Goal: Transaction & Acquisition: Book appointment/travel/reservation

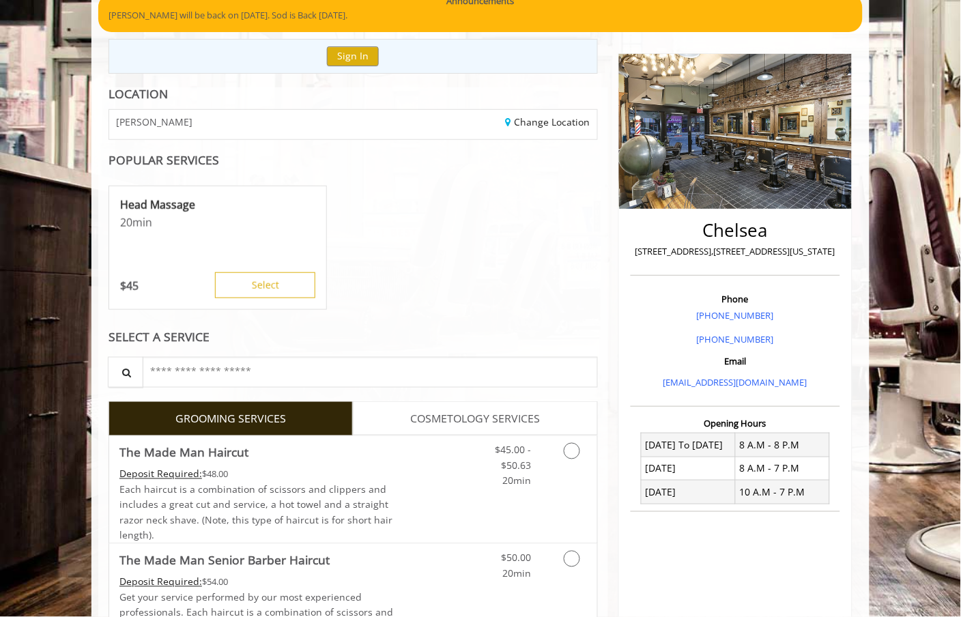
scroll to position [303, 0]
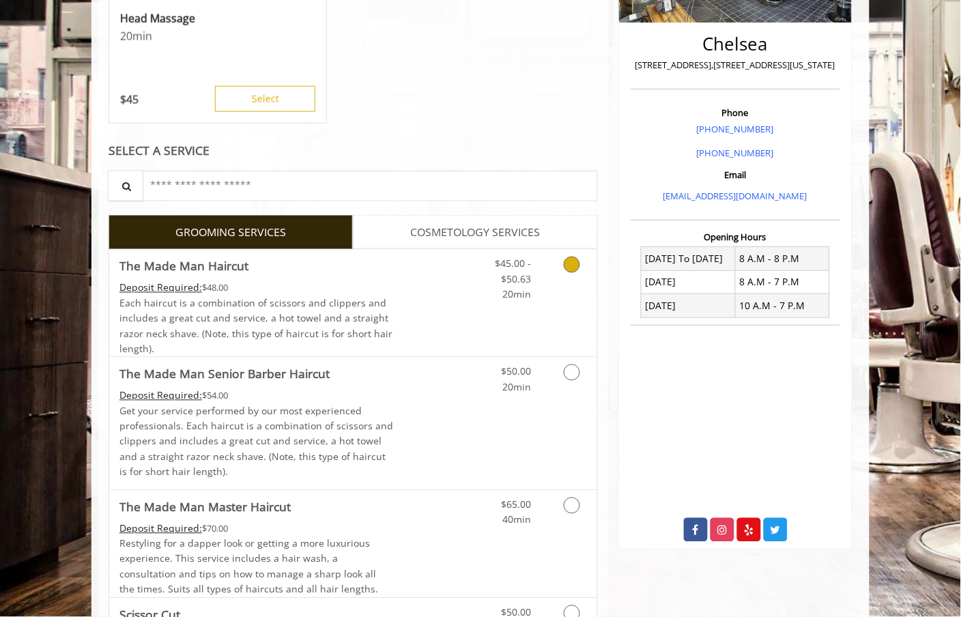
click at [431, 297] on link "Discounted Price" at bounding box center [434, 303] width 81 height 107
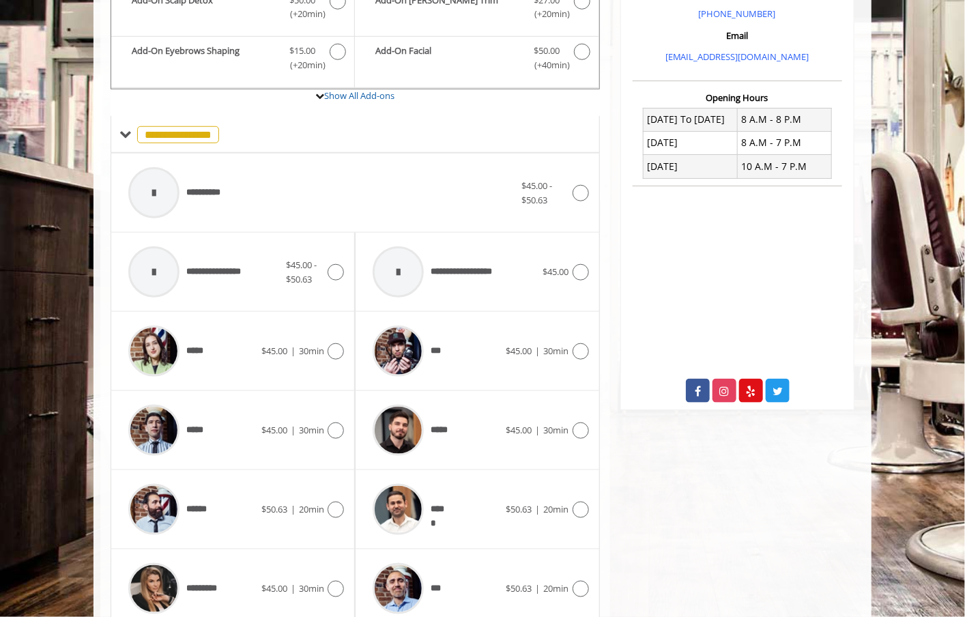
scroll to position [581, 0]
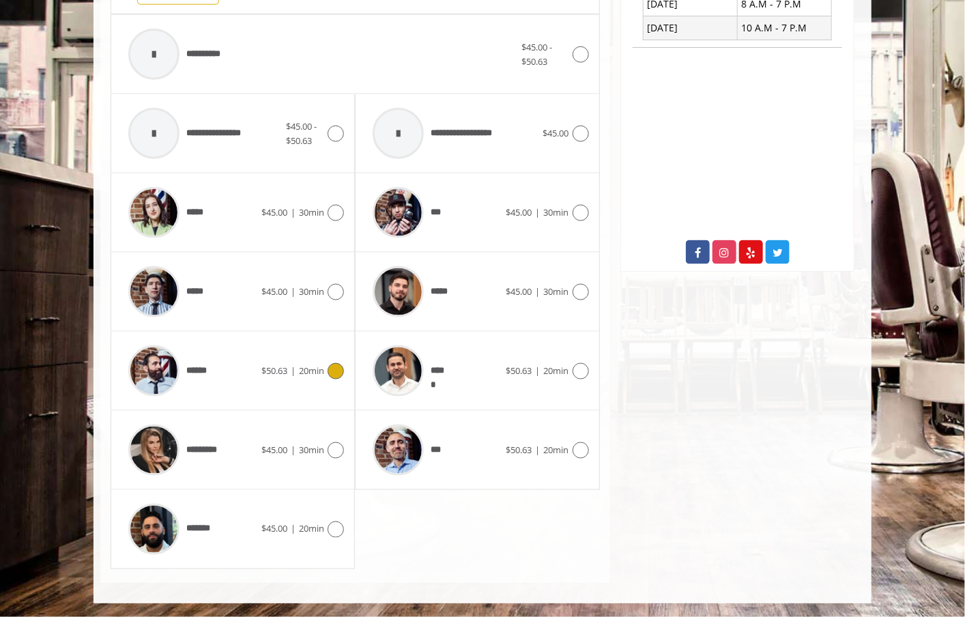
click at [291, 391] on div "****** $50.63 | 20min" at bounding box center [232, 370] width 222 height 65
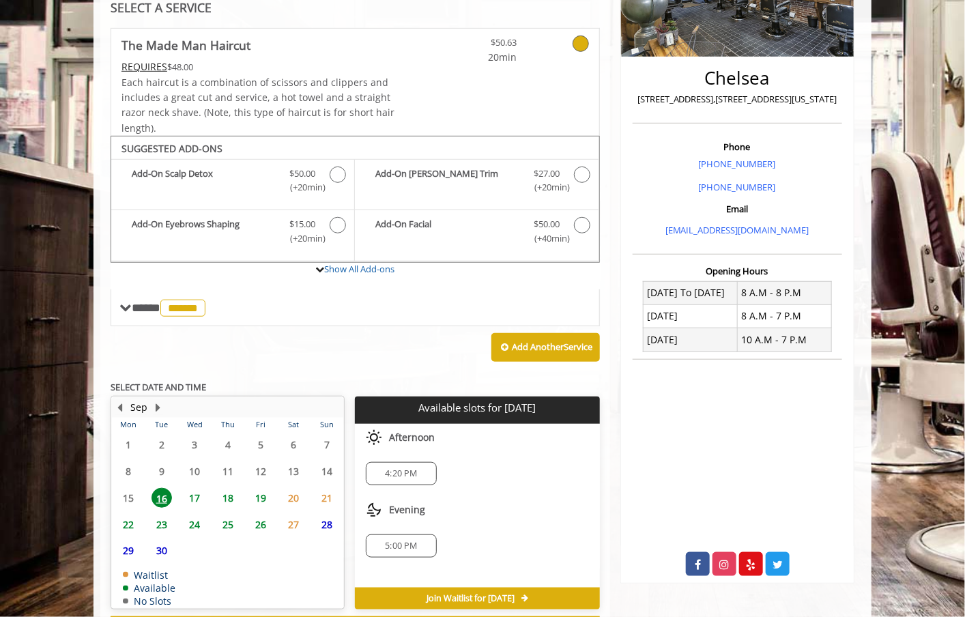
scroll to position [328, 0]
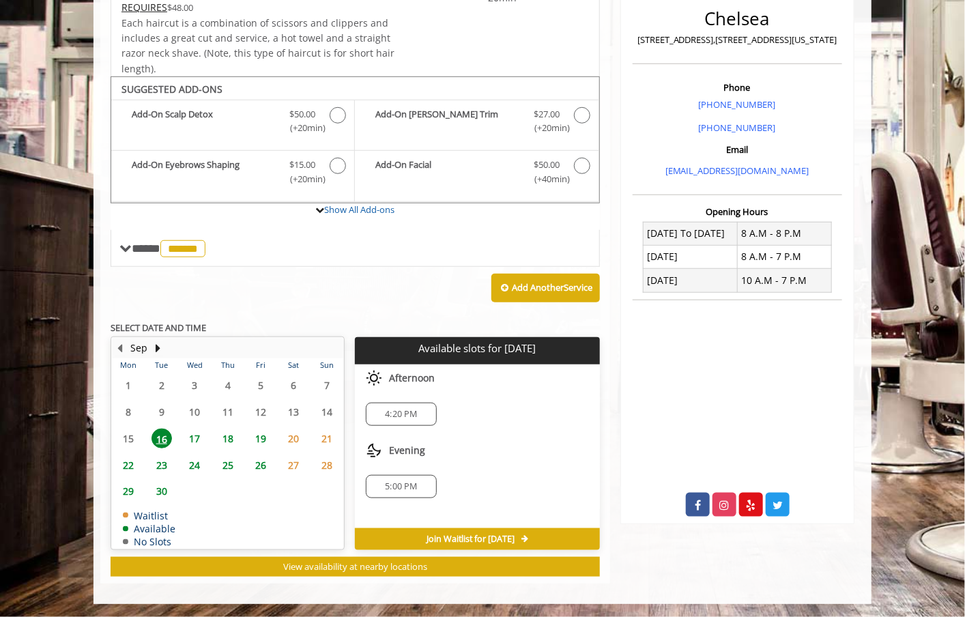
click at [198, 437] on span "17" at bounding box center [194, 438] width 20 height 20
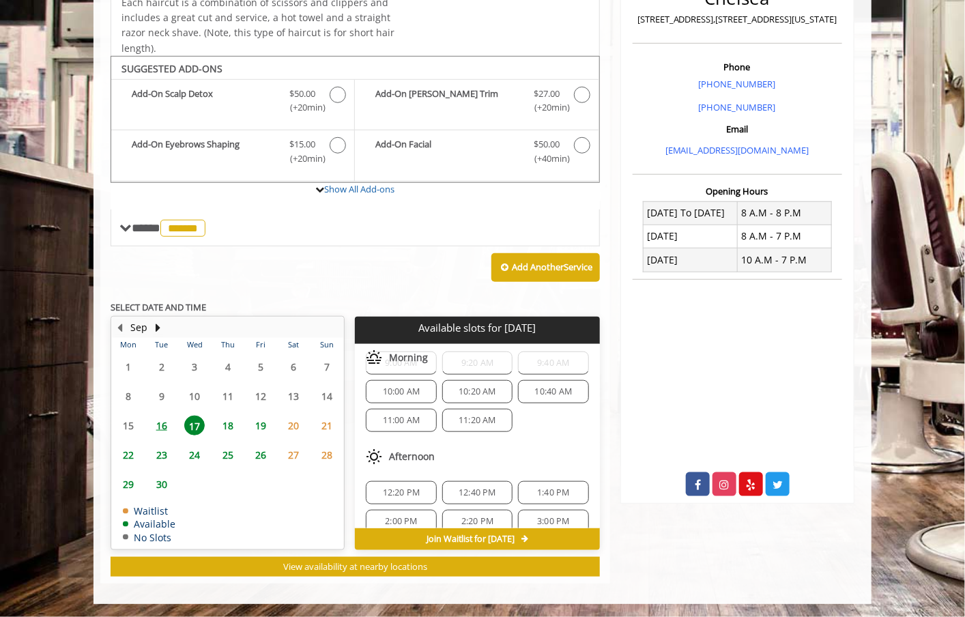
scroll to position [176, 0]
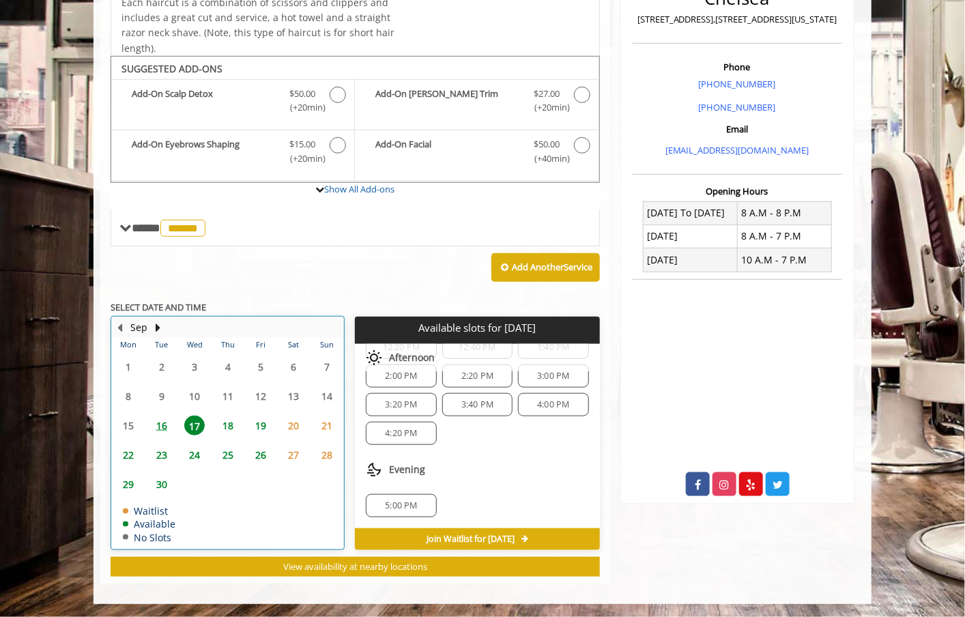
click at [169, 435] on td "16" at bounding box center [161, 425] width 33 height 29
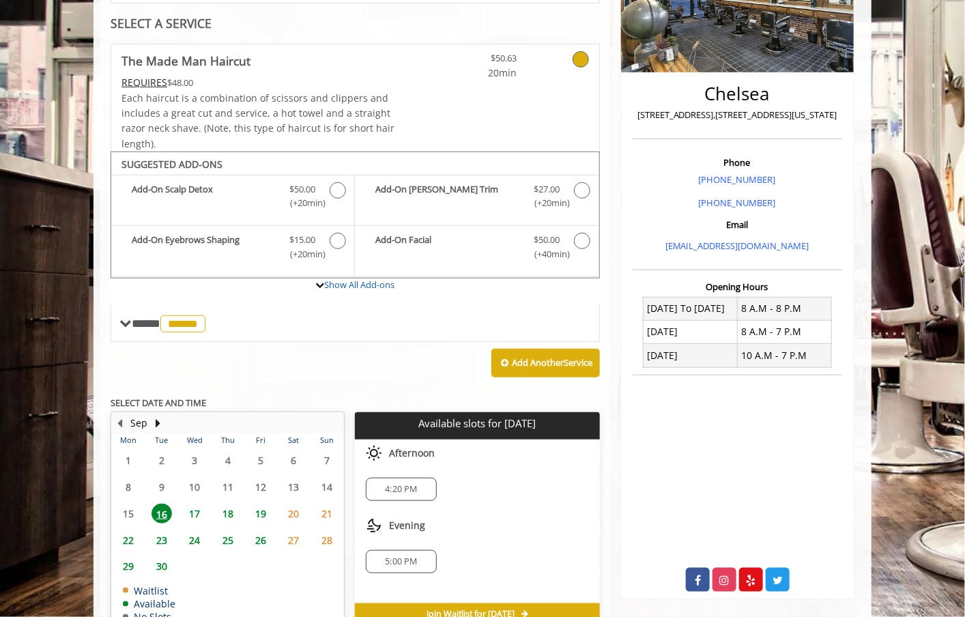
scroll to position [252, 0]
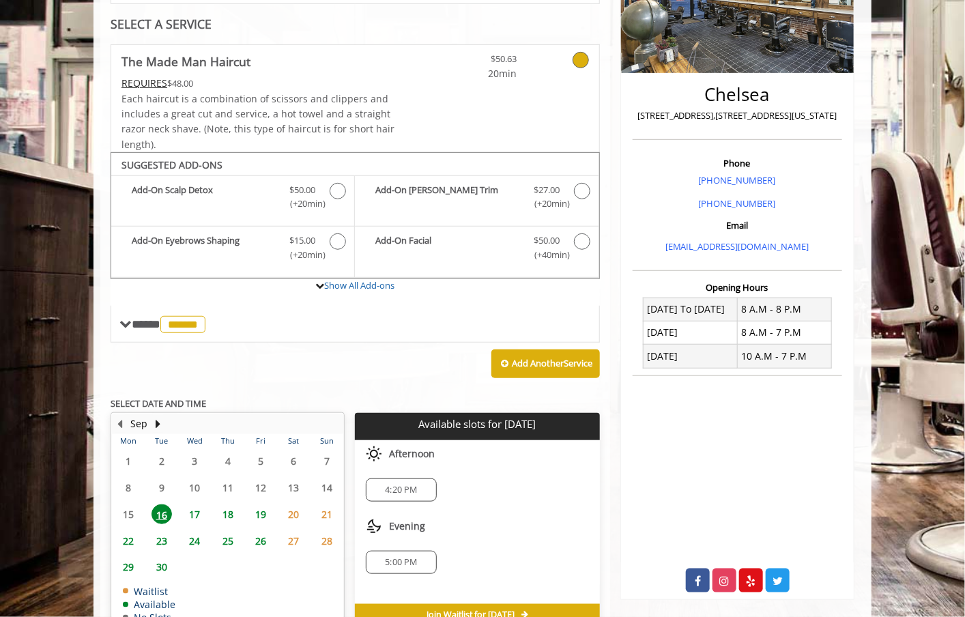
click at [62, 379] on body "**********" at bounding box center [482, 265] width 965 height 828
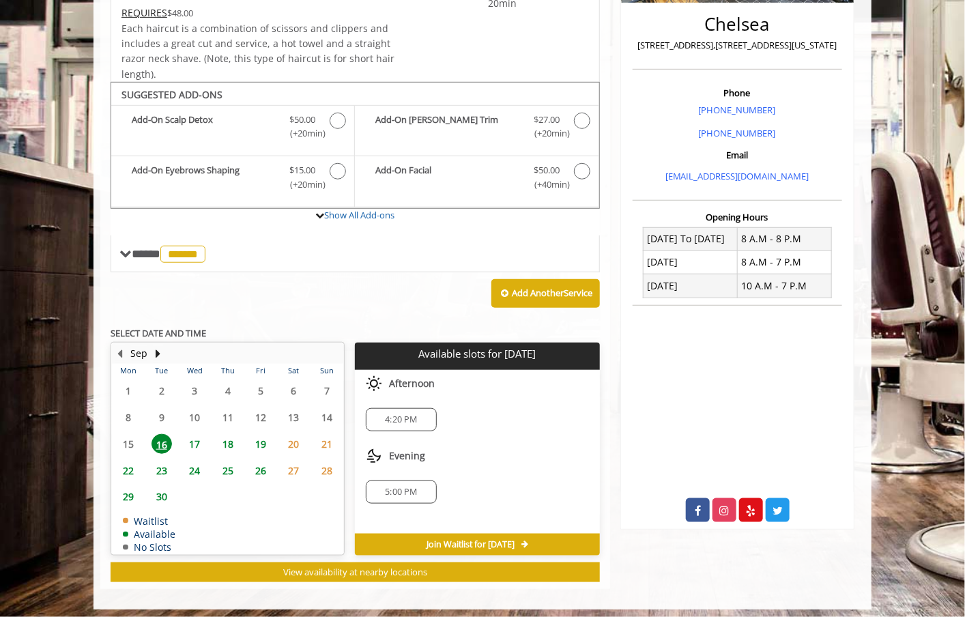
scroll to position [328, 0]
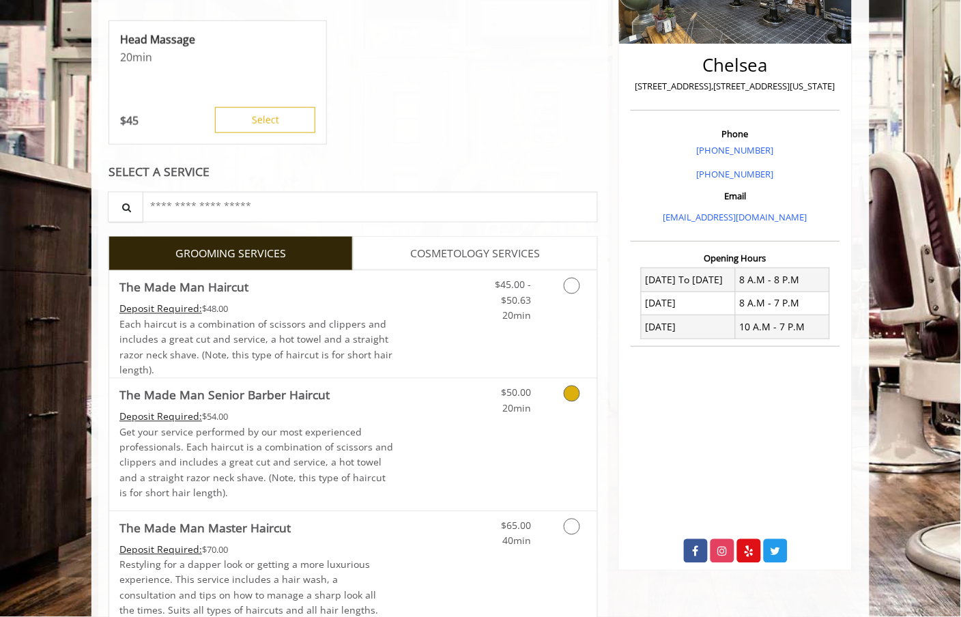
scroll to position [379, 0]
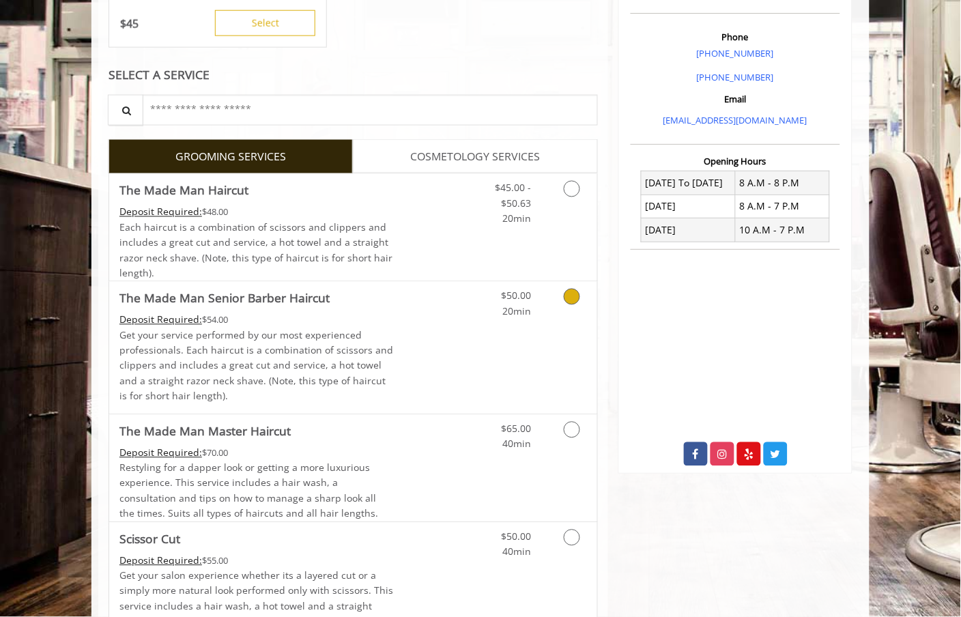
click at [526, 353] on div "$50.00 20min" at bounding box center [536, 348] width 122 height 132
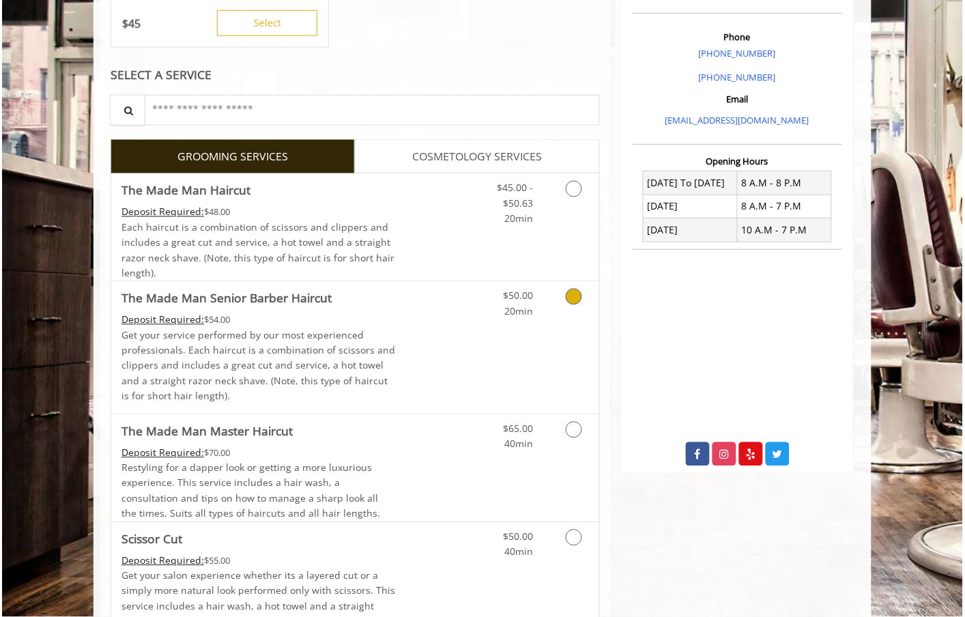
scroll to position [269, 0]
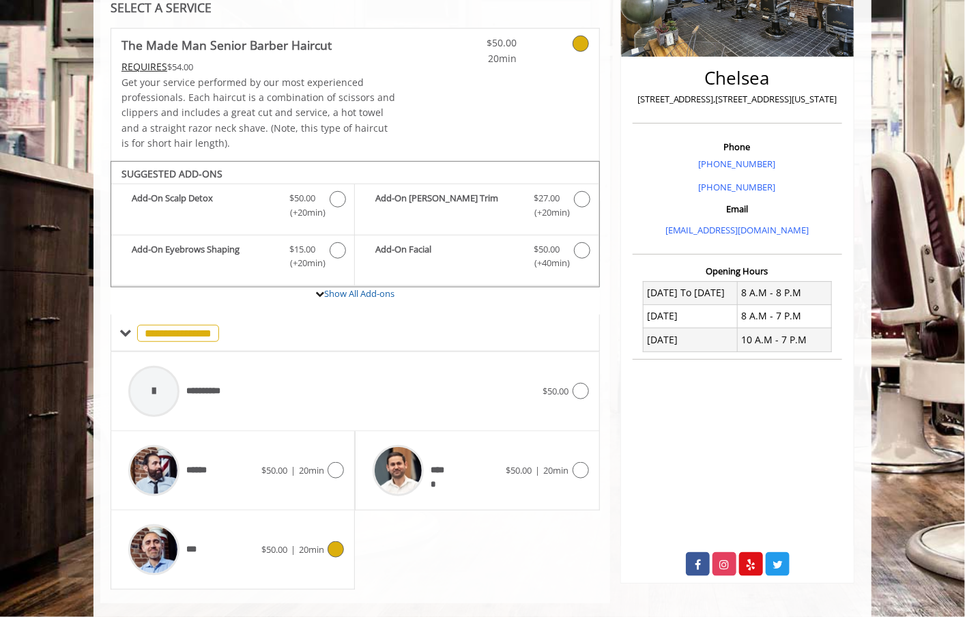
click at [262, 564] on div "*** $50.00 | 20min" at bounding box center [232, 549] width 222 height 65
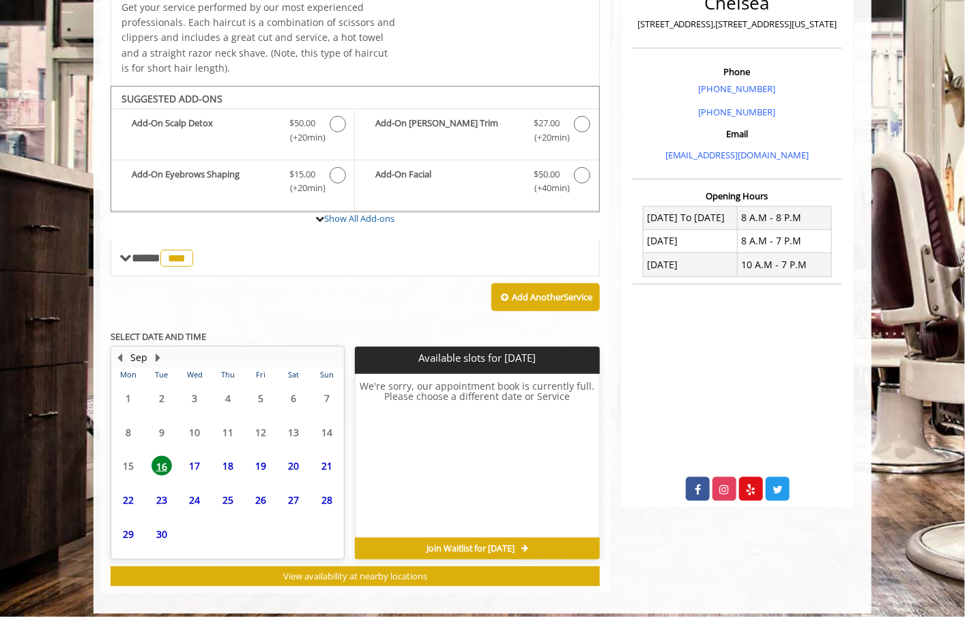
scroll to position [345, 0]
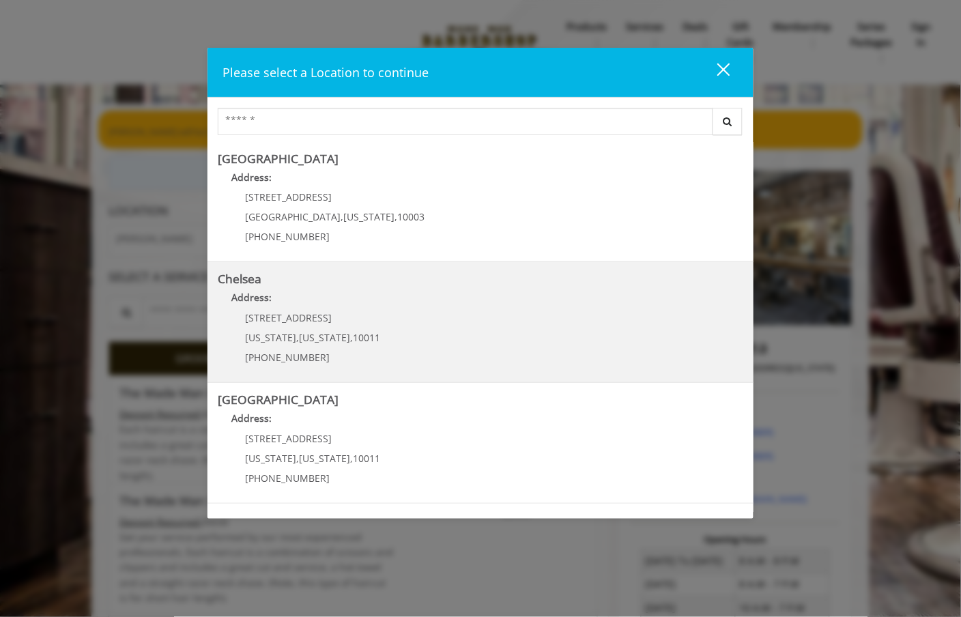
click at [416, 316] on link "Chelsea Address: 169/170 W 23rd St New York , New York , 10011 (917) 639-3902" at bounding box center [480, 322] width 525 height 100
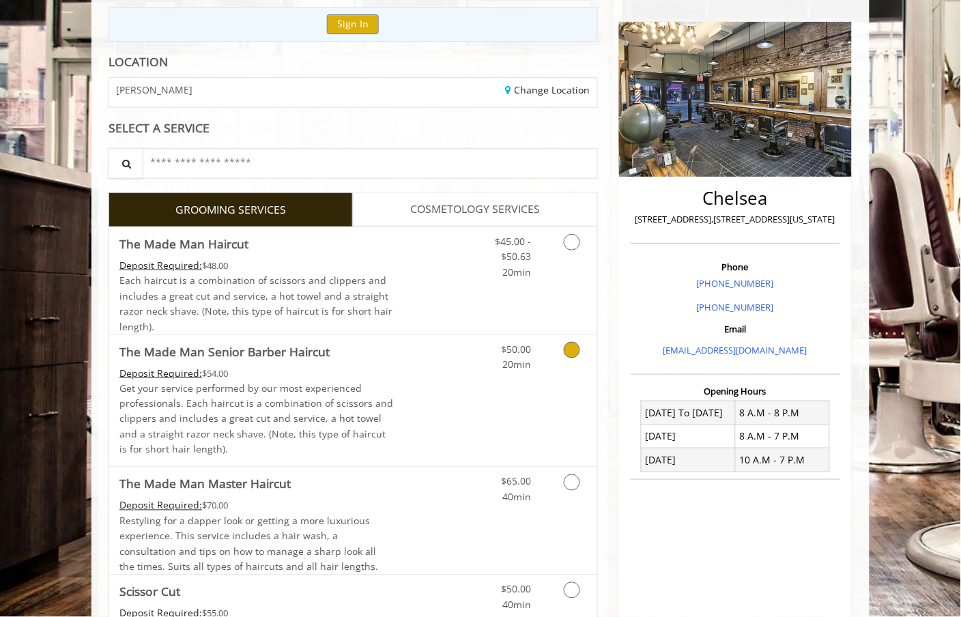
scroll to position [151, 0]
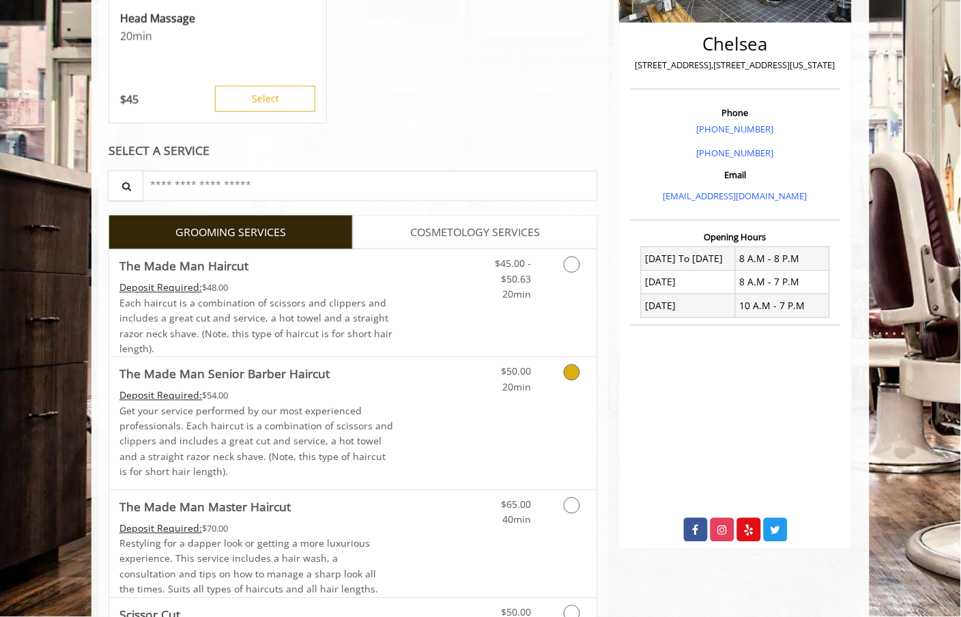
click at [430, 399] on link "Discounted Price" at bounding box center [434, 423] width 81 height 132
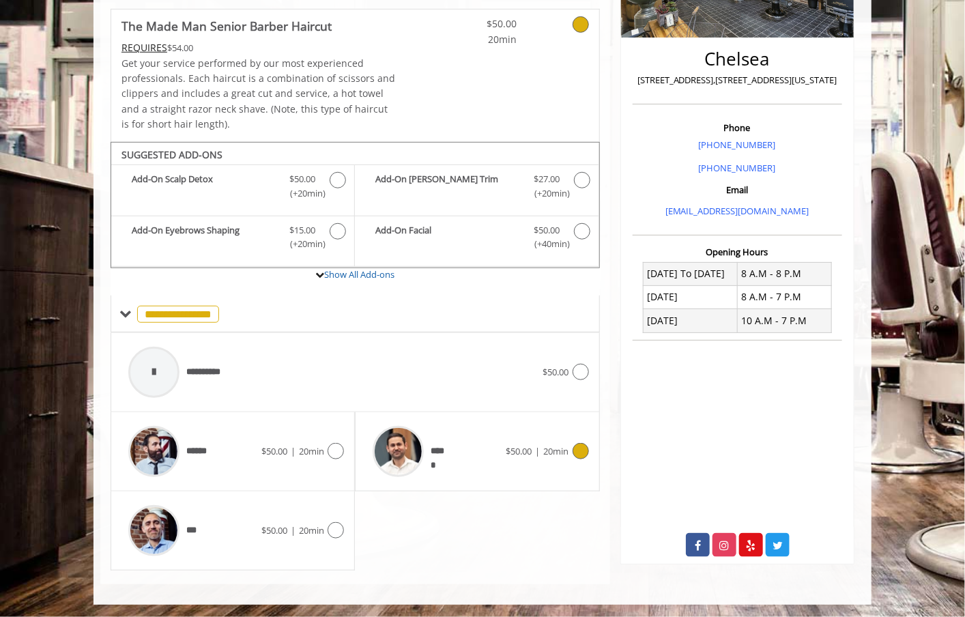
click at [478, 462] on div "*****" at bounding box center [436, 451] width 140 height 65
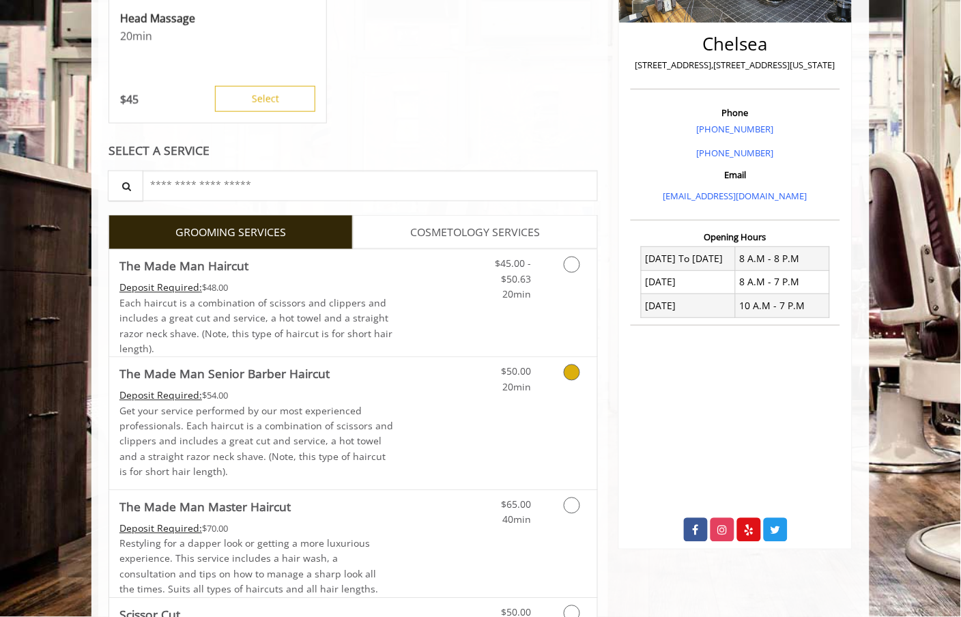
click at [379, 450] on p "Get your service performed by our most experienced professionals. Each haircut …" at bounding box center [256, 442] width 274 height 76
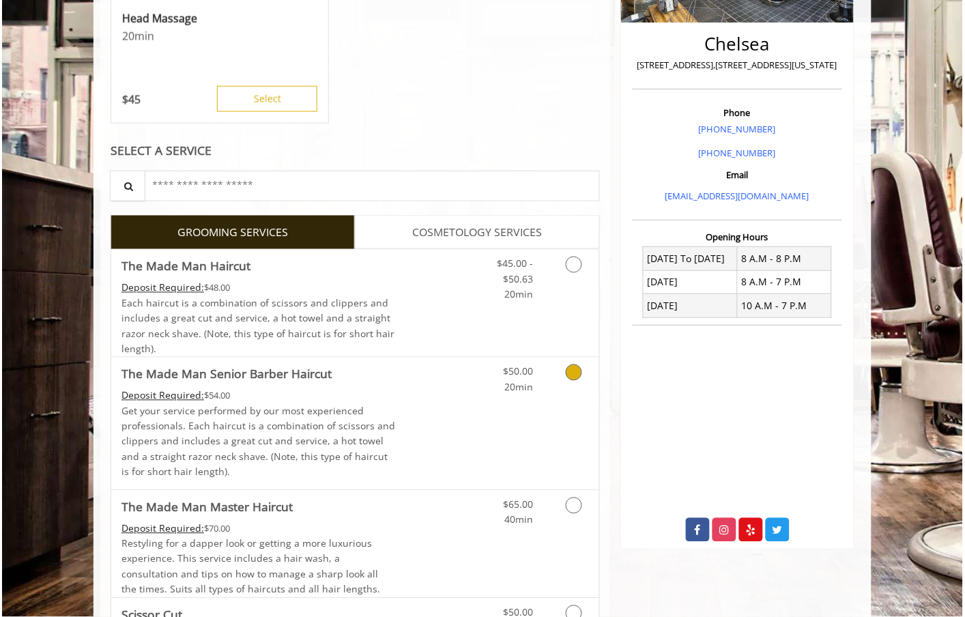
scroll to position [269, 0]
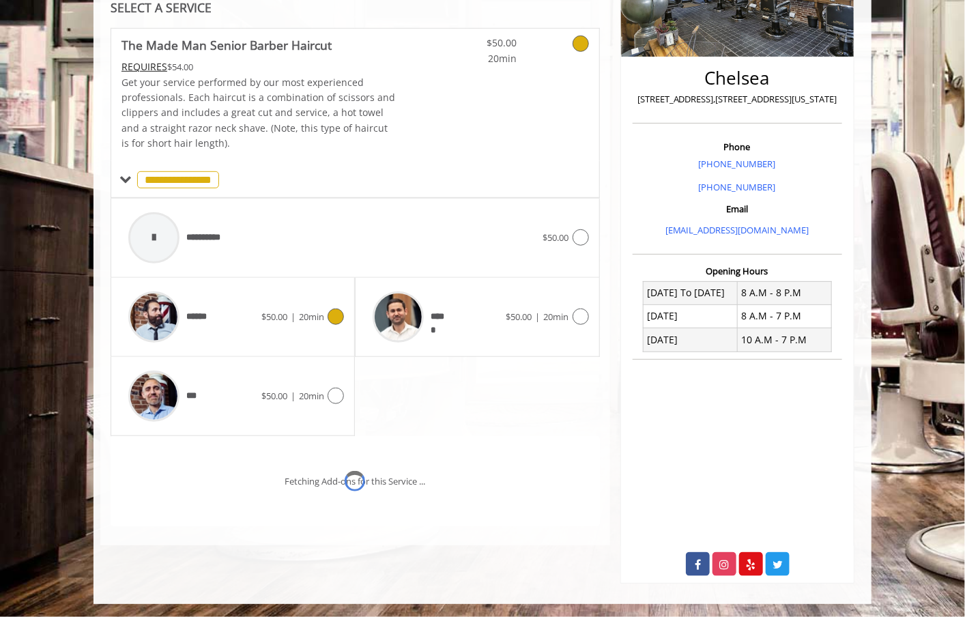
click at [284, 322] on span "$50.00 | 20min" at bounding box center [292, 317] width 63 height 14
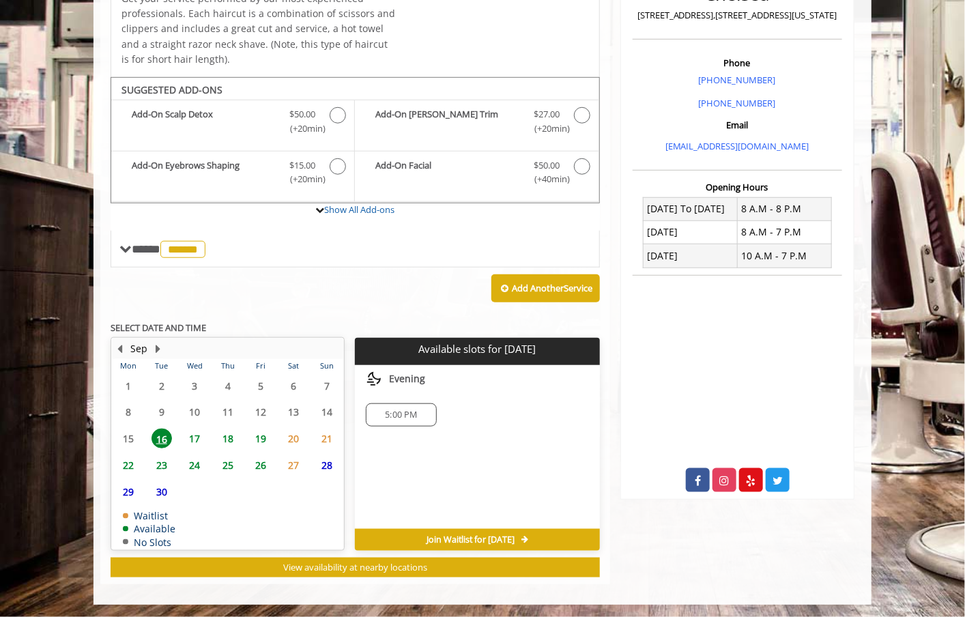
click at [426, 417] on span "5:00 PM" at bounding box center [401, 414] width 58 height 11
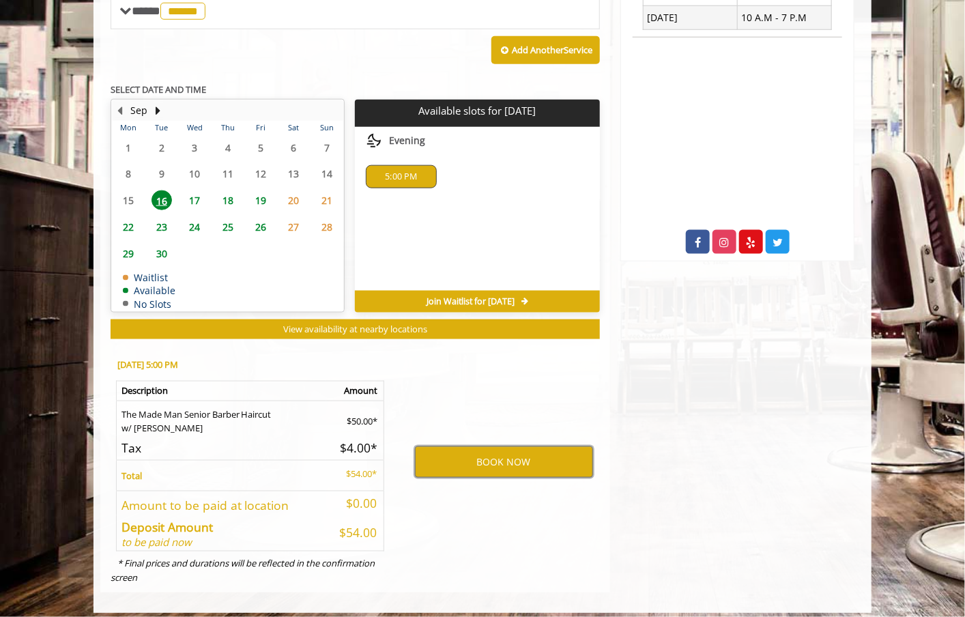
scroll to position [599, 0]
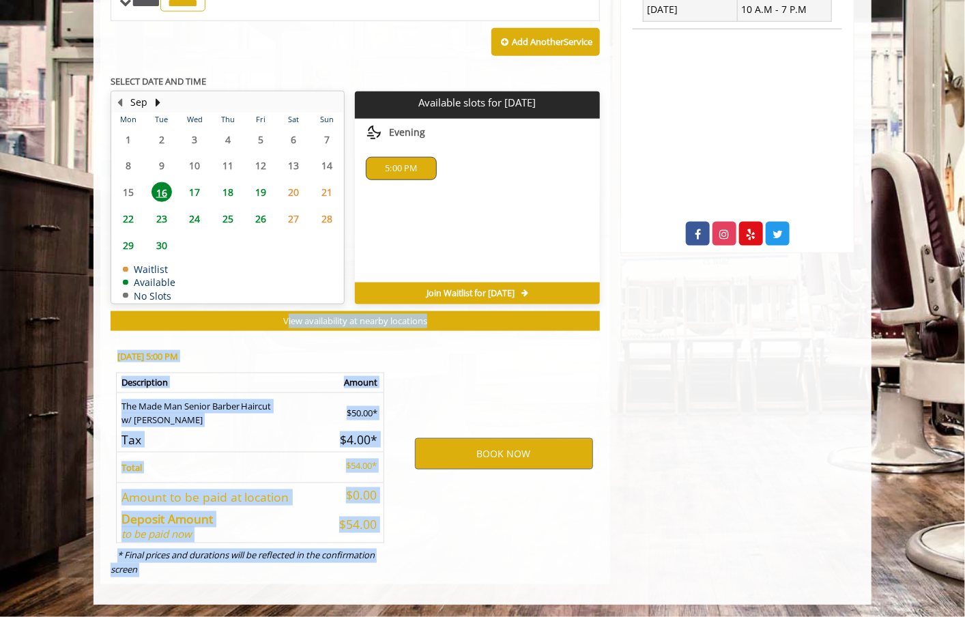
drag, startPoint x: 583, startPoint y: 353, endPoint x: 591, endPoint y: 304, distance: 49.8
click at [590, 304] on div "**********" at bounding box center [355, 141] width 489 height 886
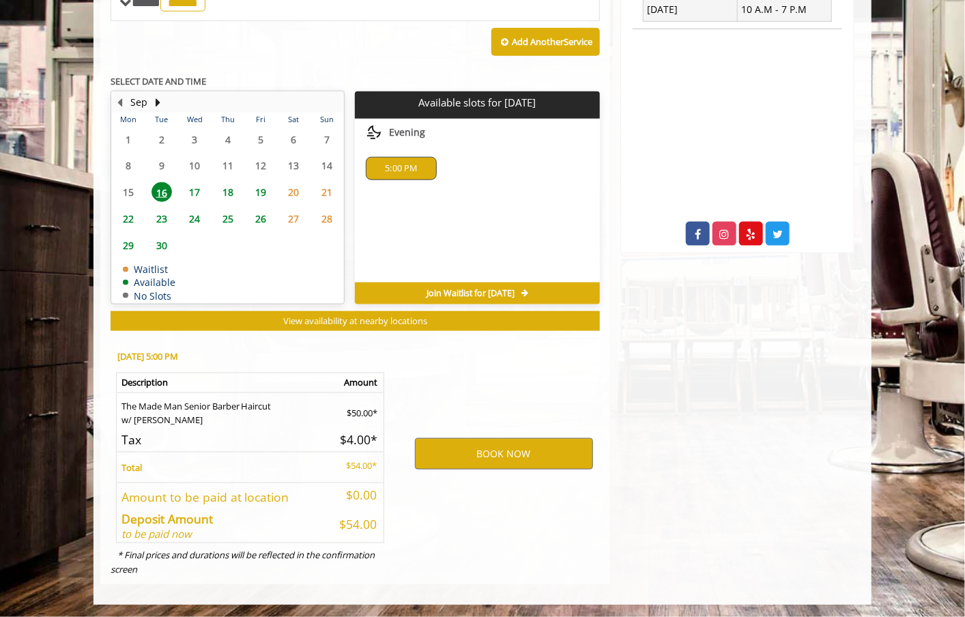
click at [722, 467] on div "Chelsea 169 W 23rd Street,170 W 23rd Street, New York Phone +(917) 639-3902 +(6…" at bounding box center [737, 70] width 254 height 1027
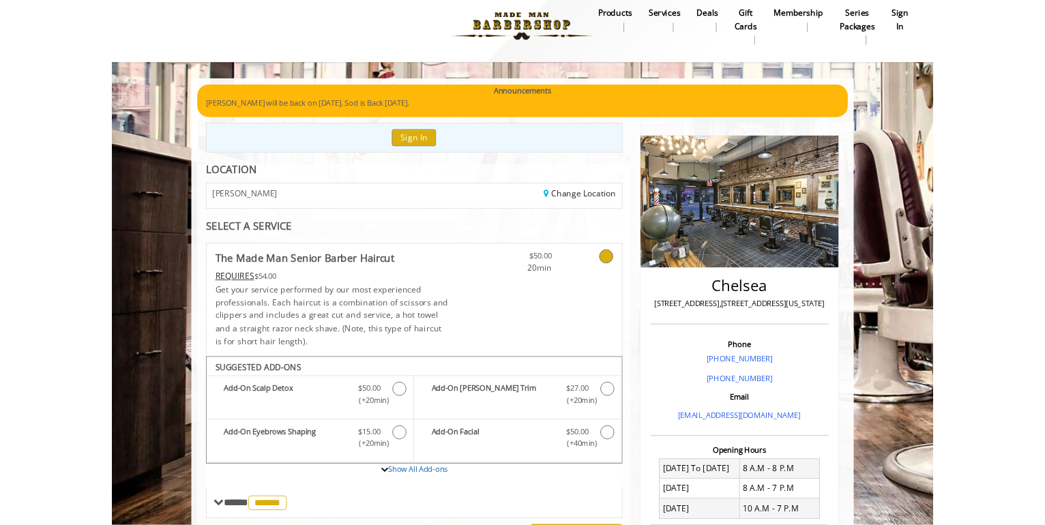
scroll to position [0, 0]
